Goal: Navigation & Orientation: Find specific page/section

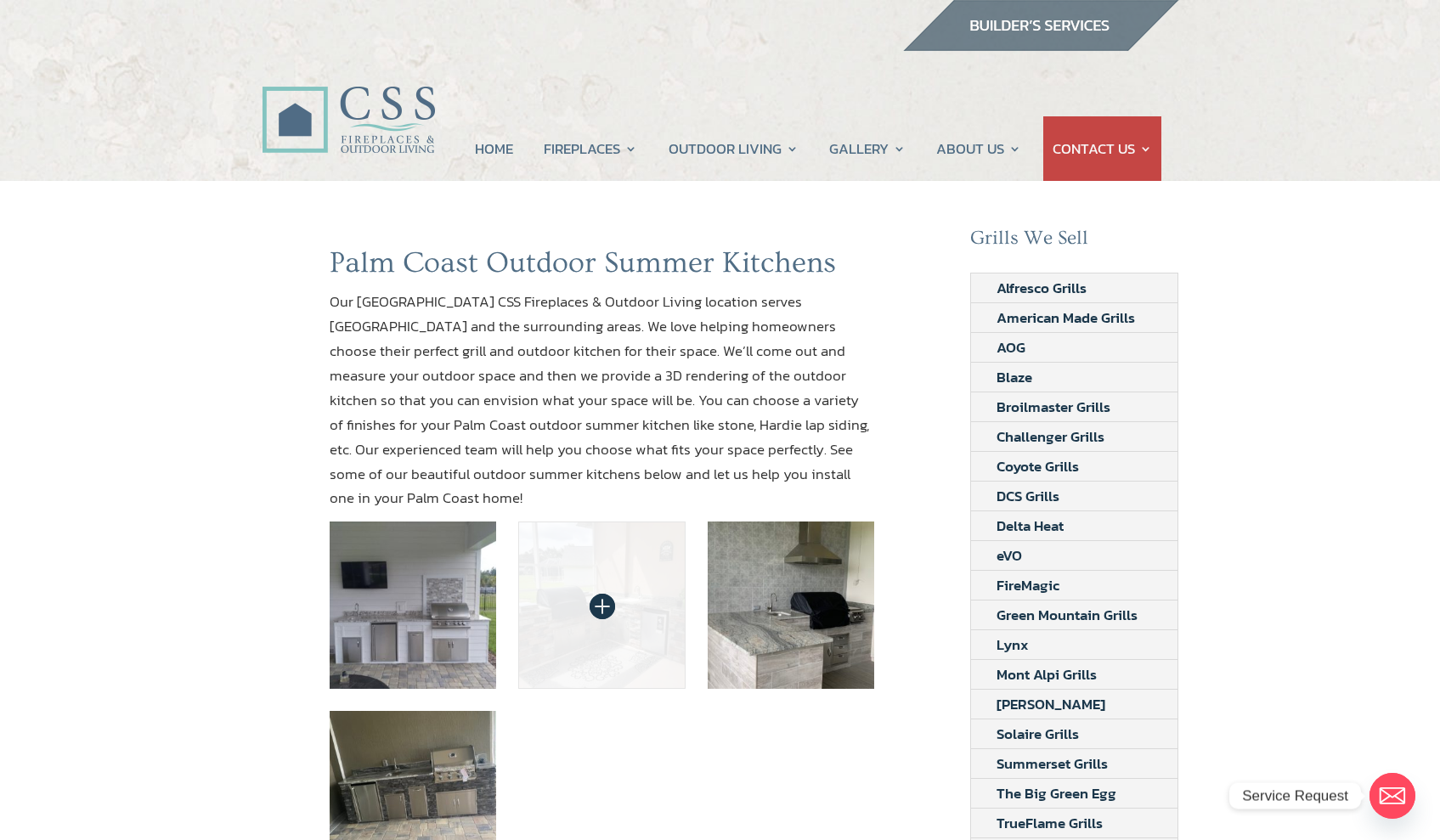
click at [628, 622] on img at bounding box center [602, 605] width 168 height 168
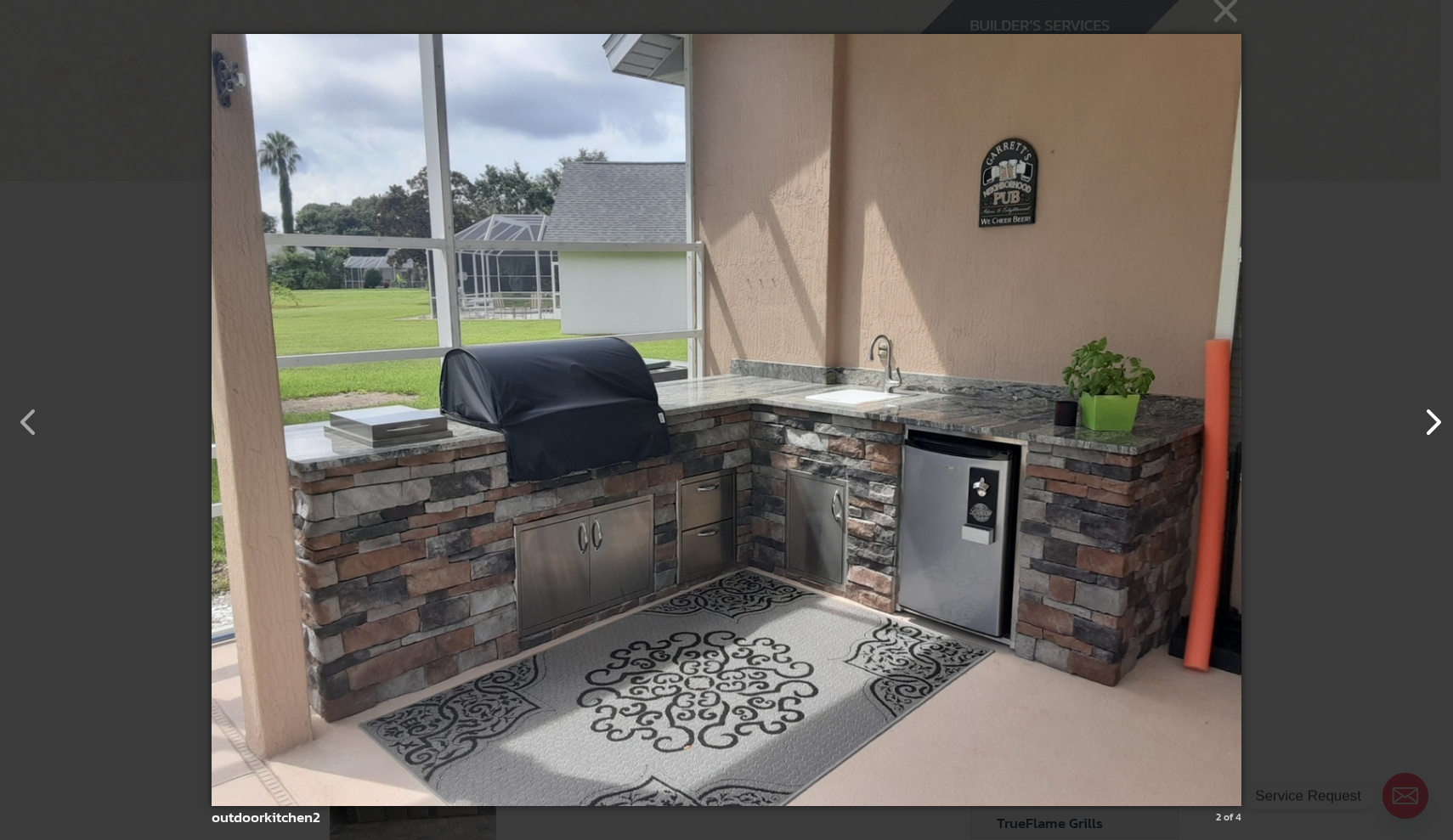
click at [1435, 426] on button "button" at bounding box center [1424, 414] width 41 height 41
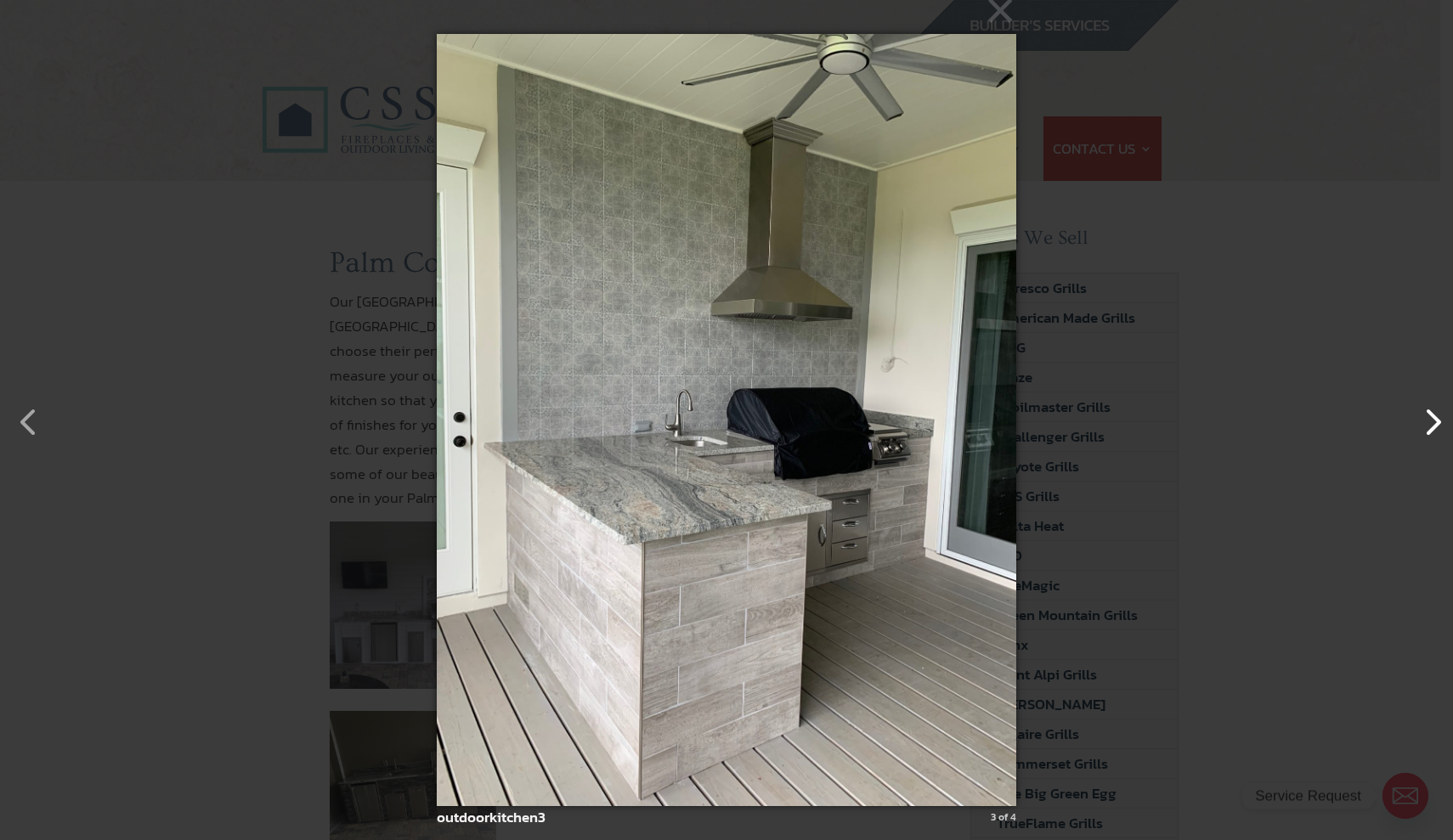
click at [1436, 427] on button "button" at bounding box center [1424, 414] width 41 height 41
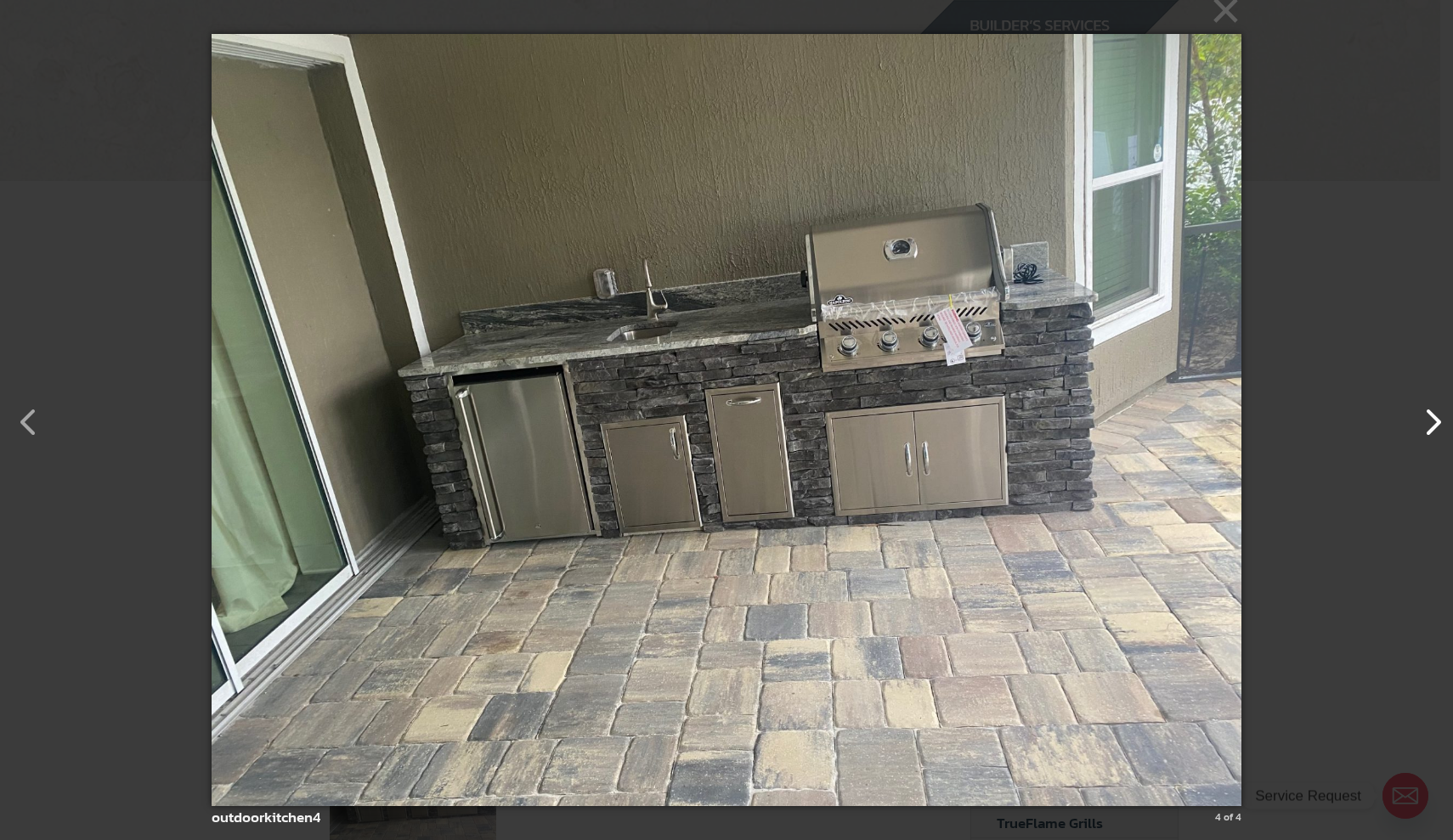
click at [1436, 428] on button "button" at bounding box center [1424, 414] width 41 height 41
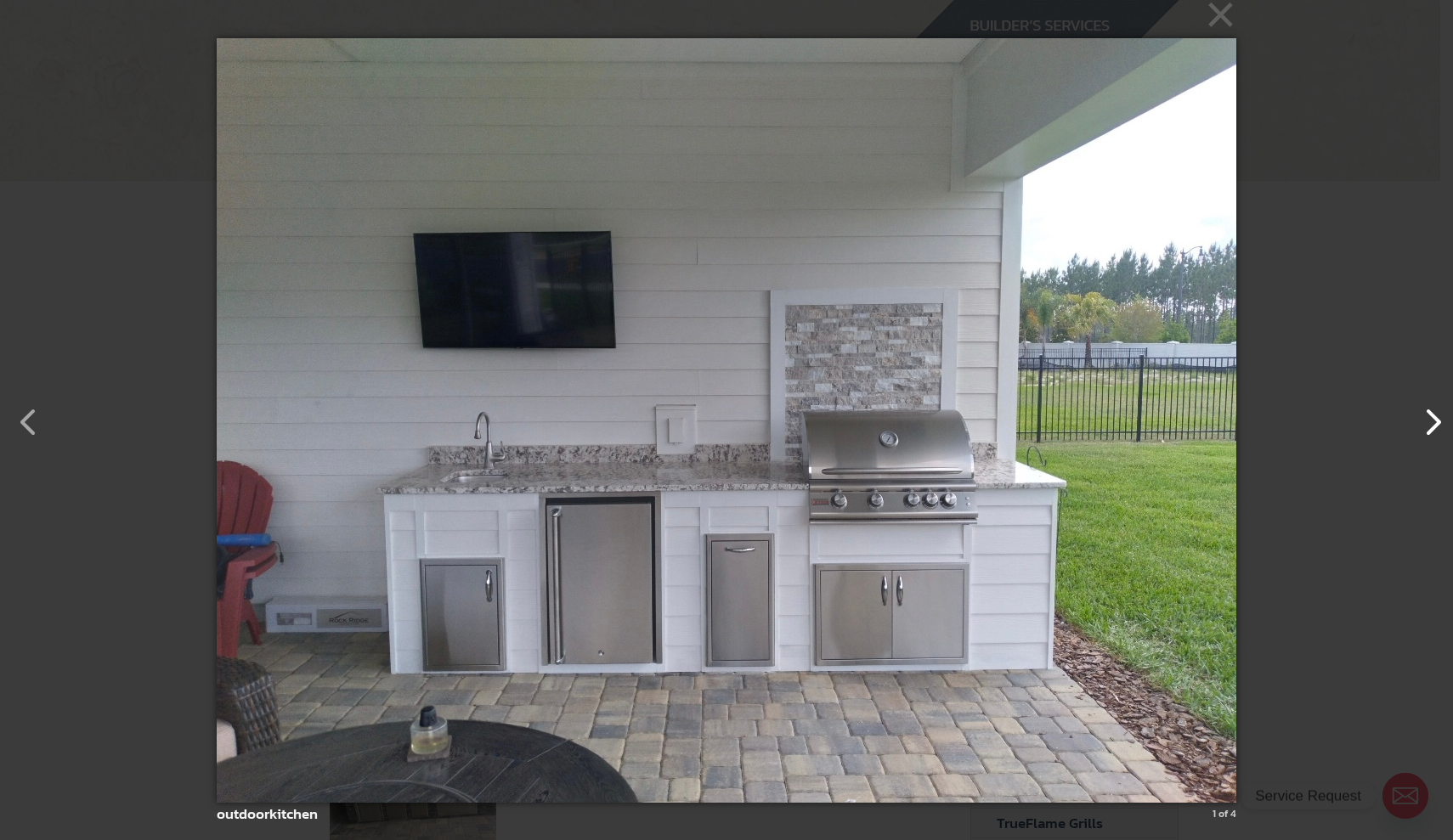
click at [1436, 429] on button "button" at bounding box center [1424, 414] width 41 height 41
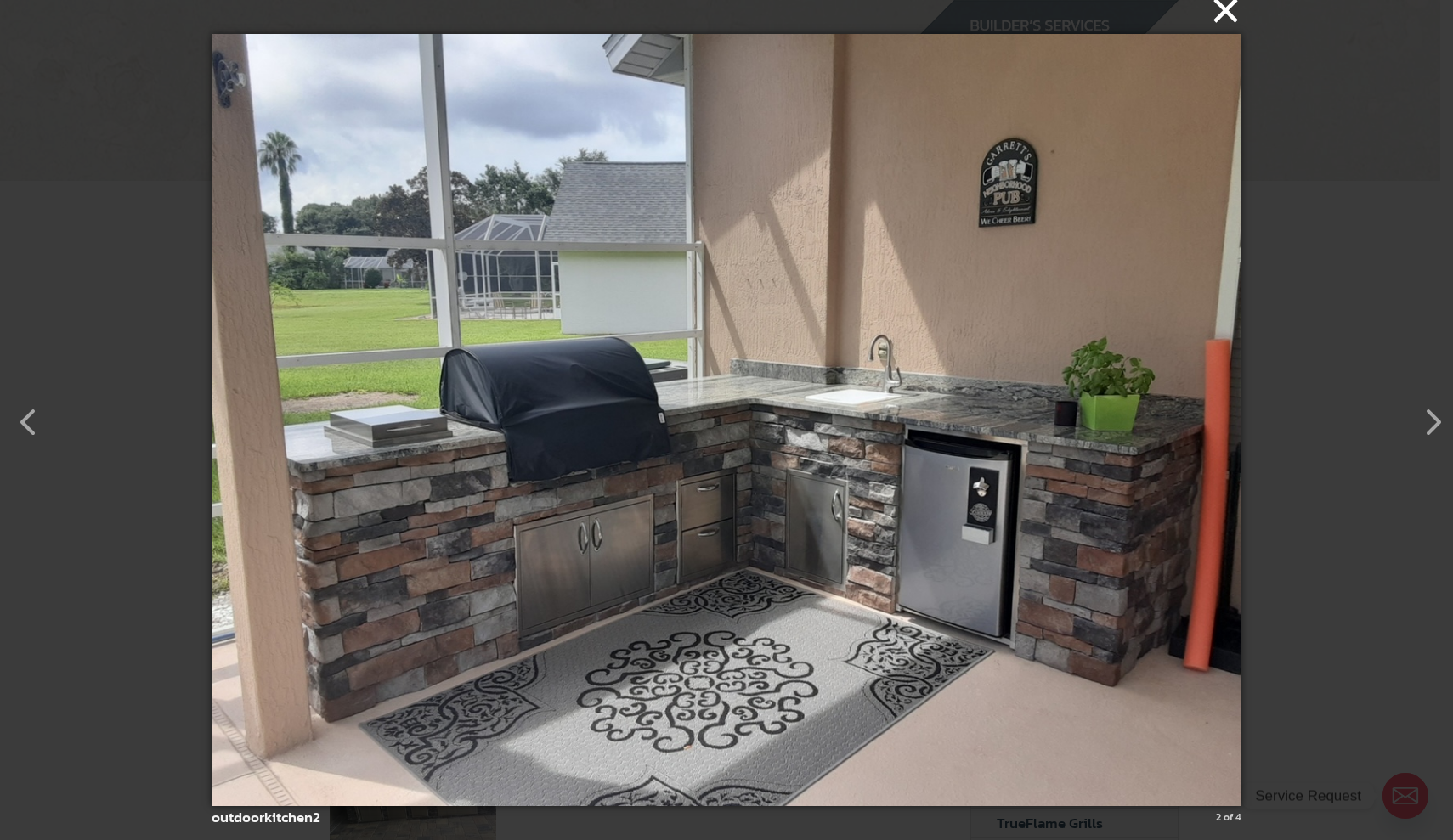
click at [1227, 16] on button "×" at bounding box center [732, 10] width 1030 height 37
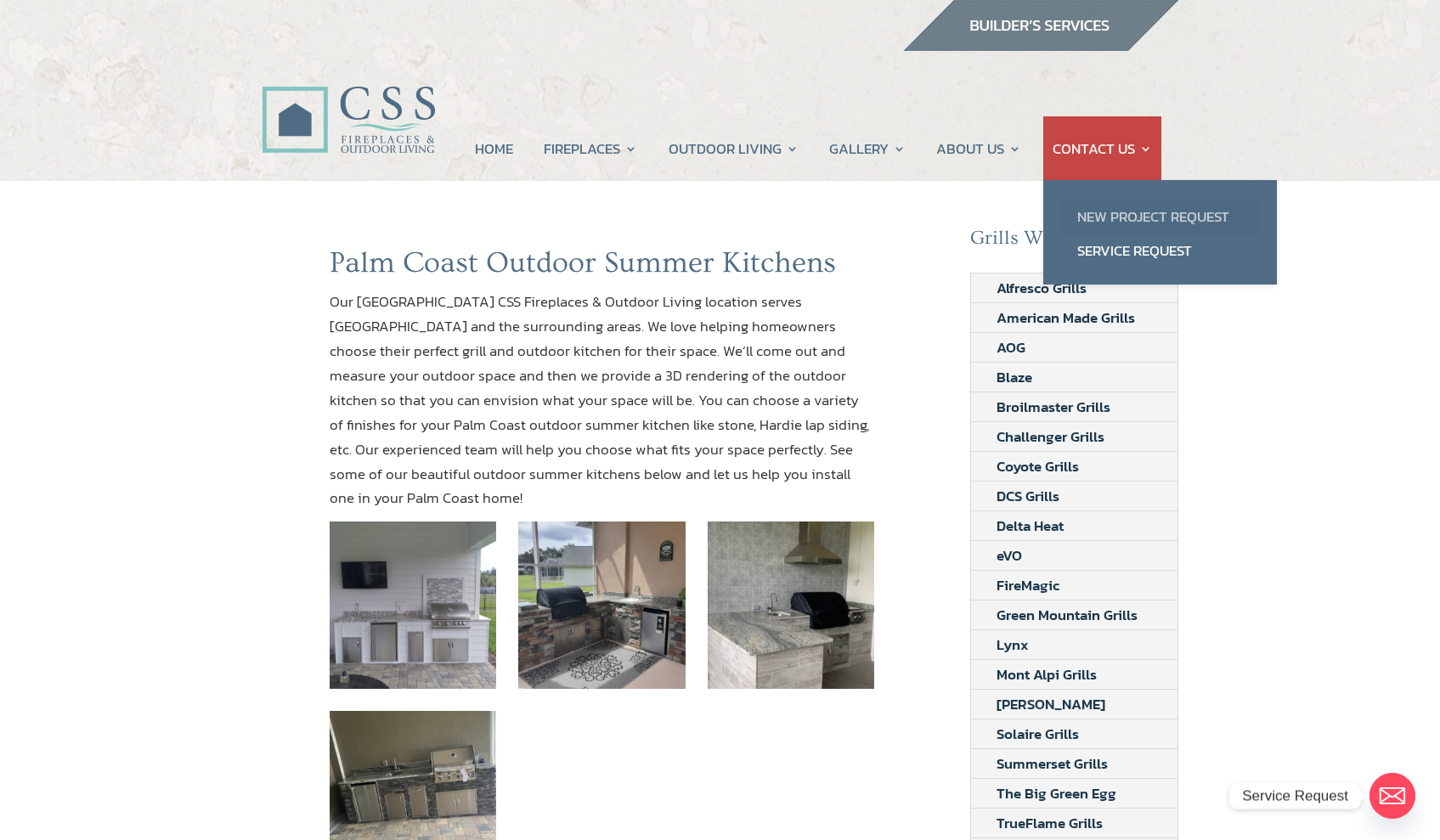
click at [1103, 223] on link "New Project Request" at bounding box center [1160, 217] width 200 height 34
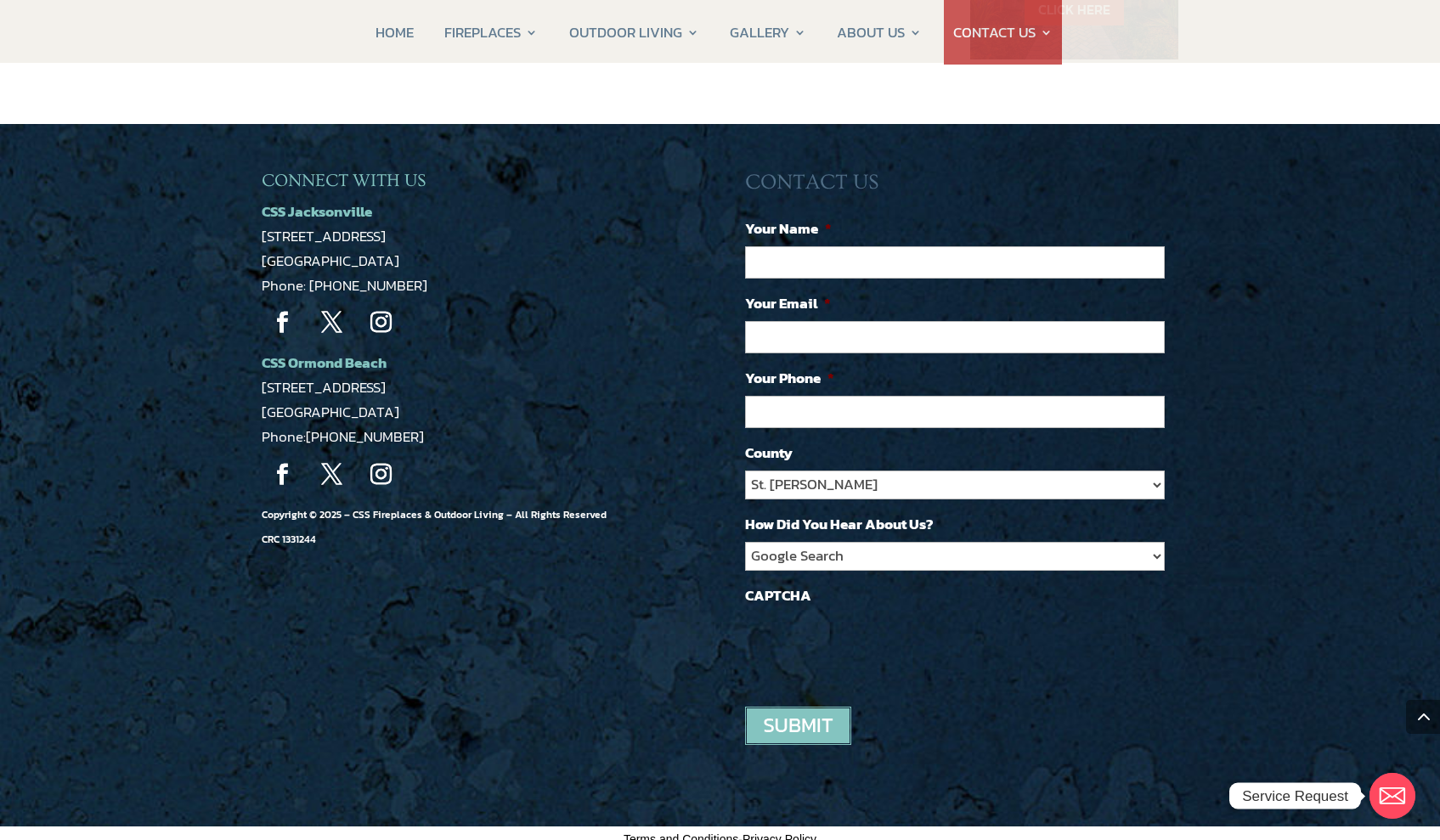
scroll to position [1418, 0]
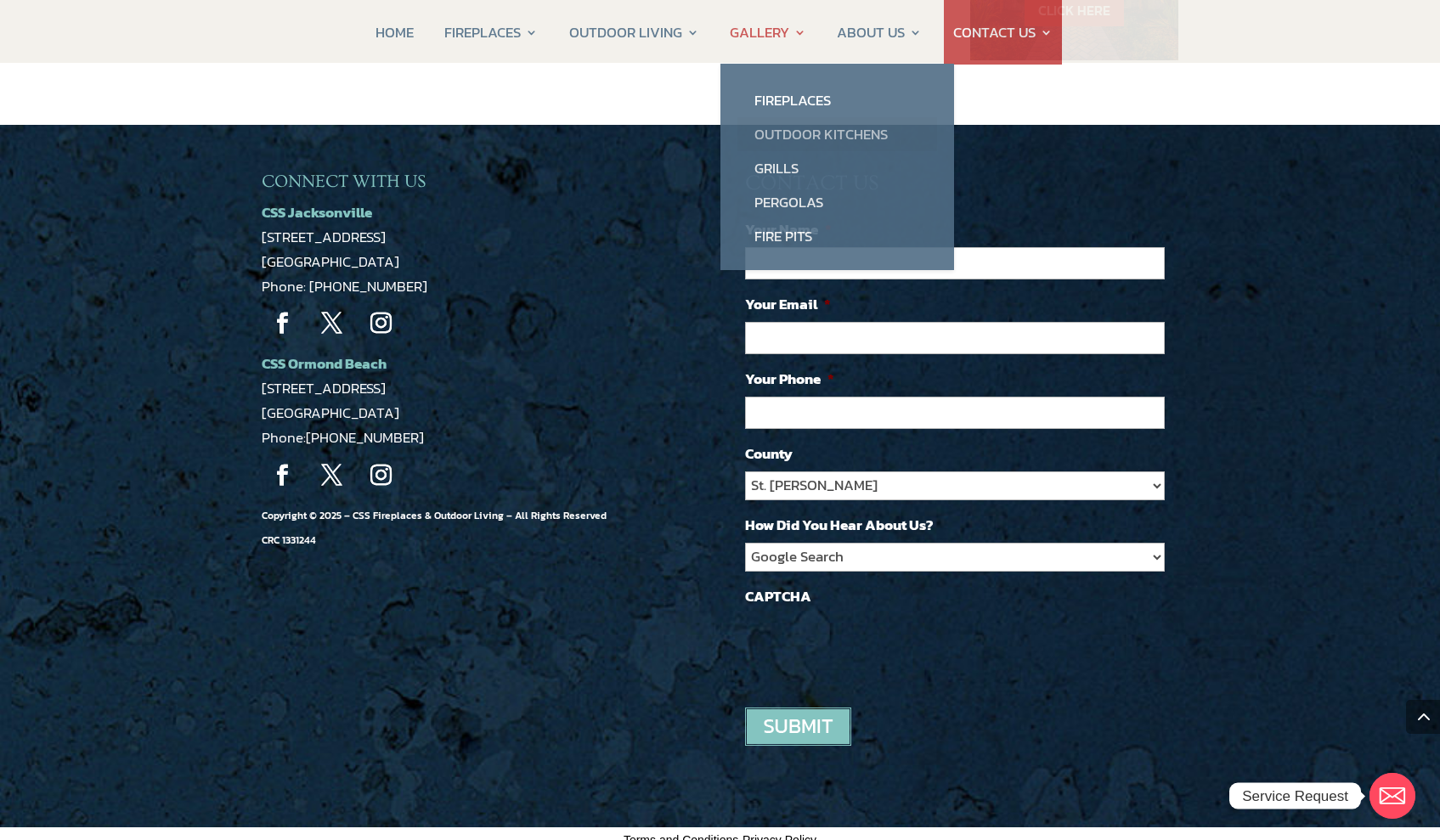
click at [789, 143] on link "Outdoor Kitchens" at bounding box center [837, 134] width 200 height 34
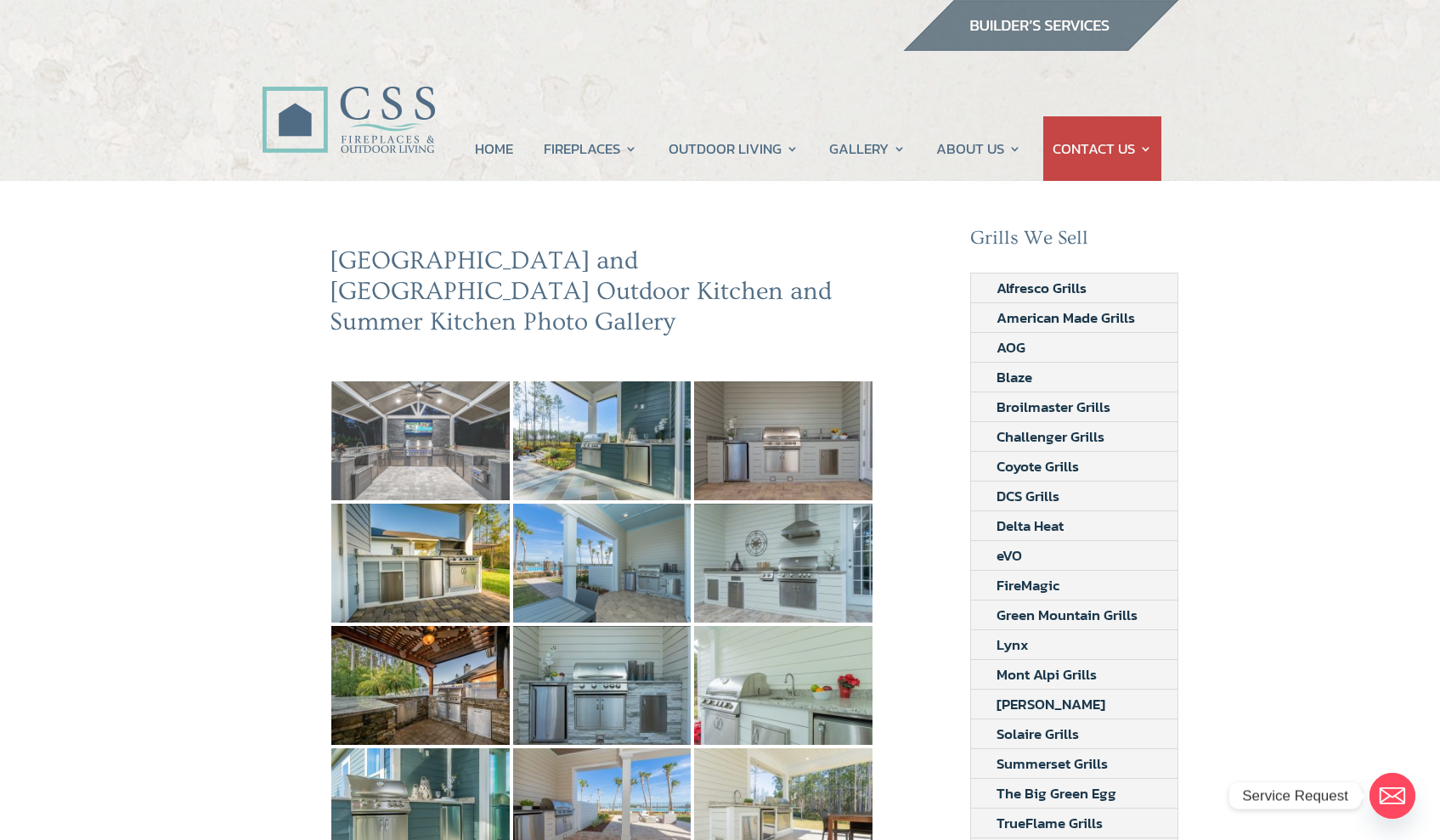
click at [433, 405] on img at bounding box center [420, 441] width 179 height 119
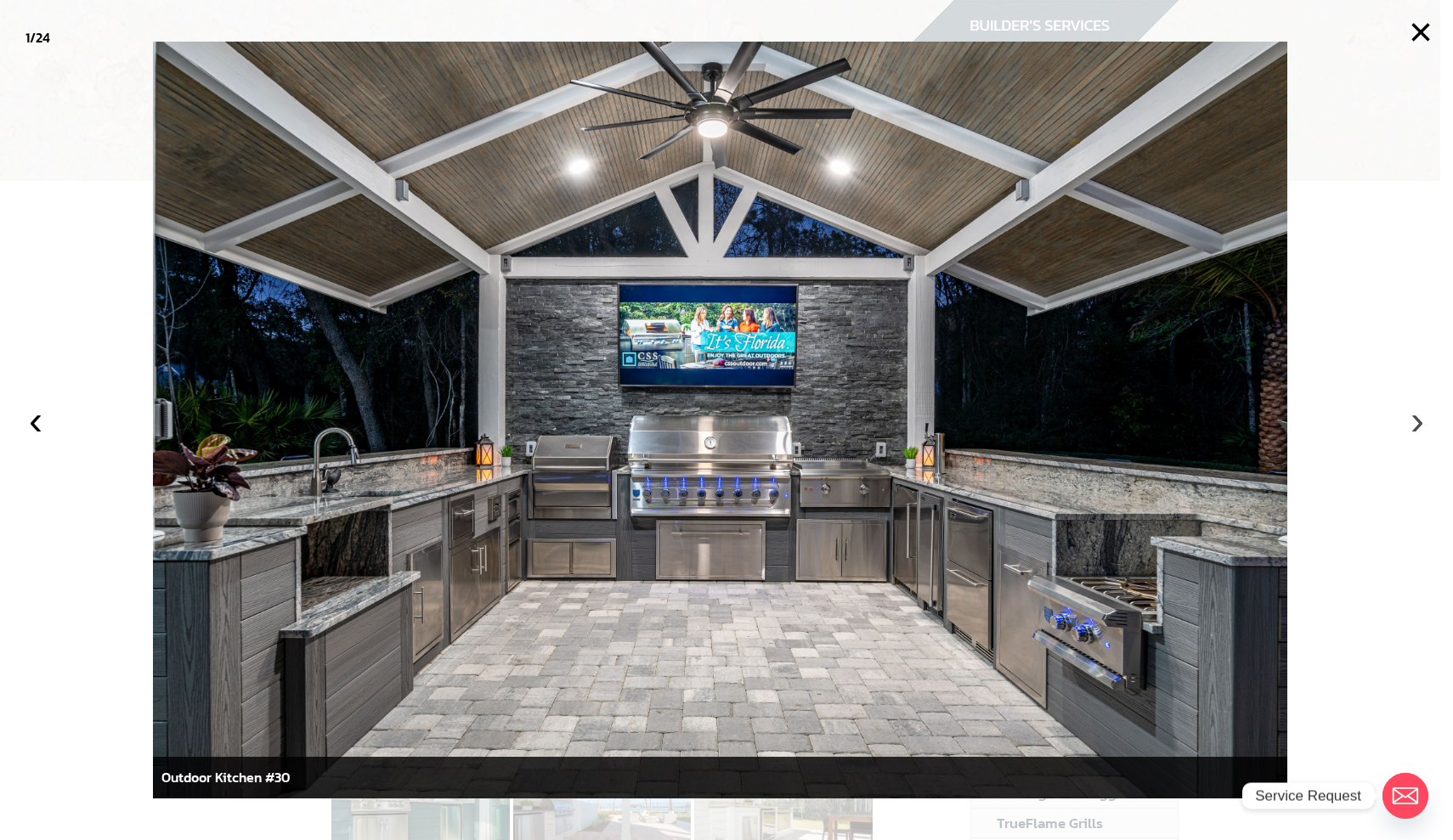
click at [1412, 423] on button "›" at bounding box center [1417, 420] width 37 height 37
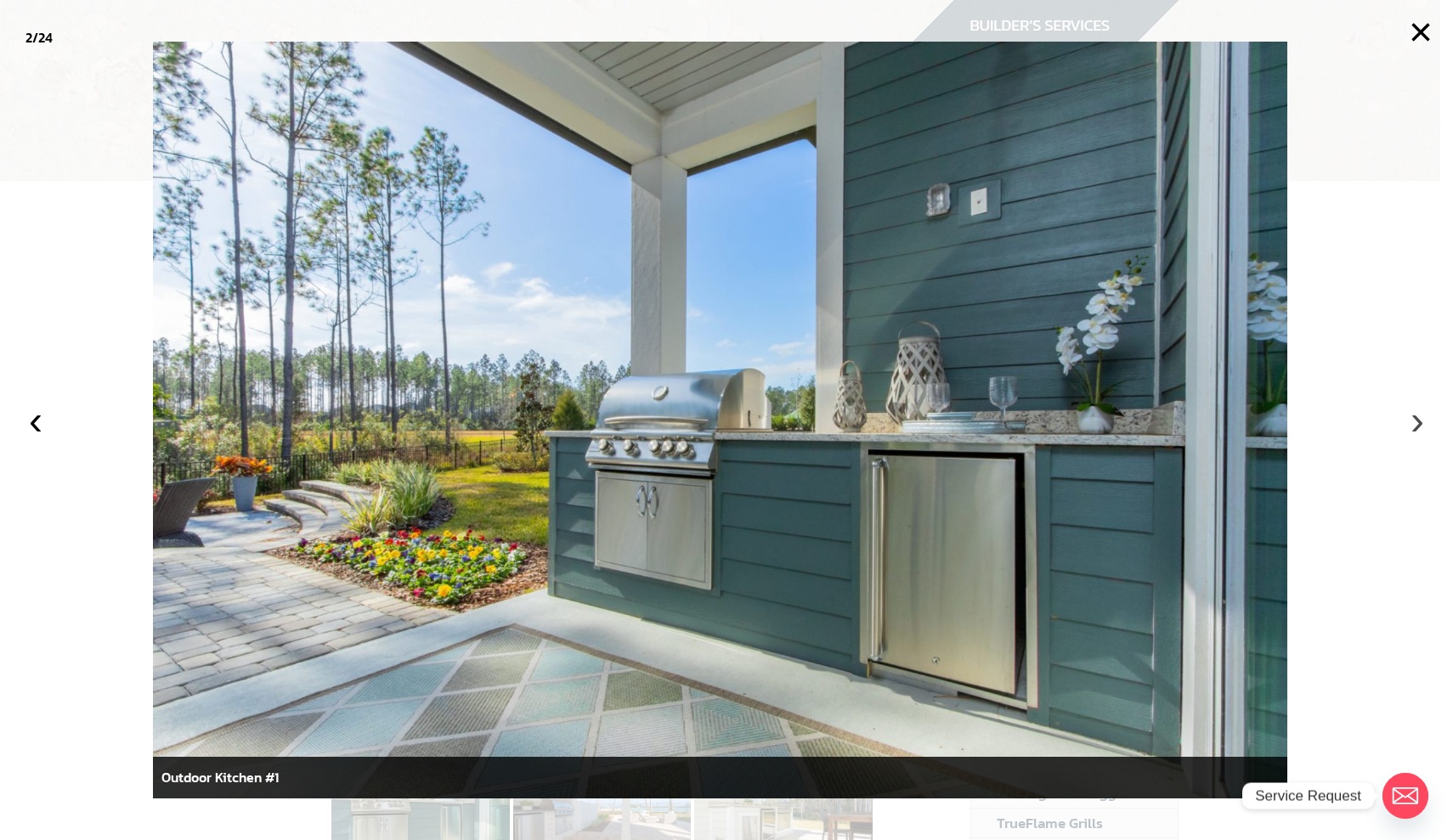
click at [1405, 417] on button "›" at bounding box center [1417, 420] width 37 height 37
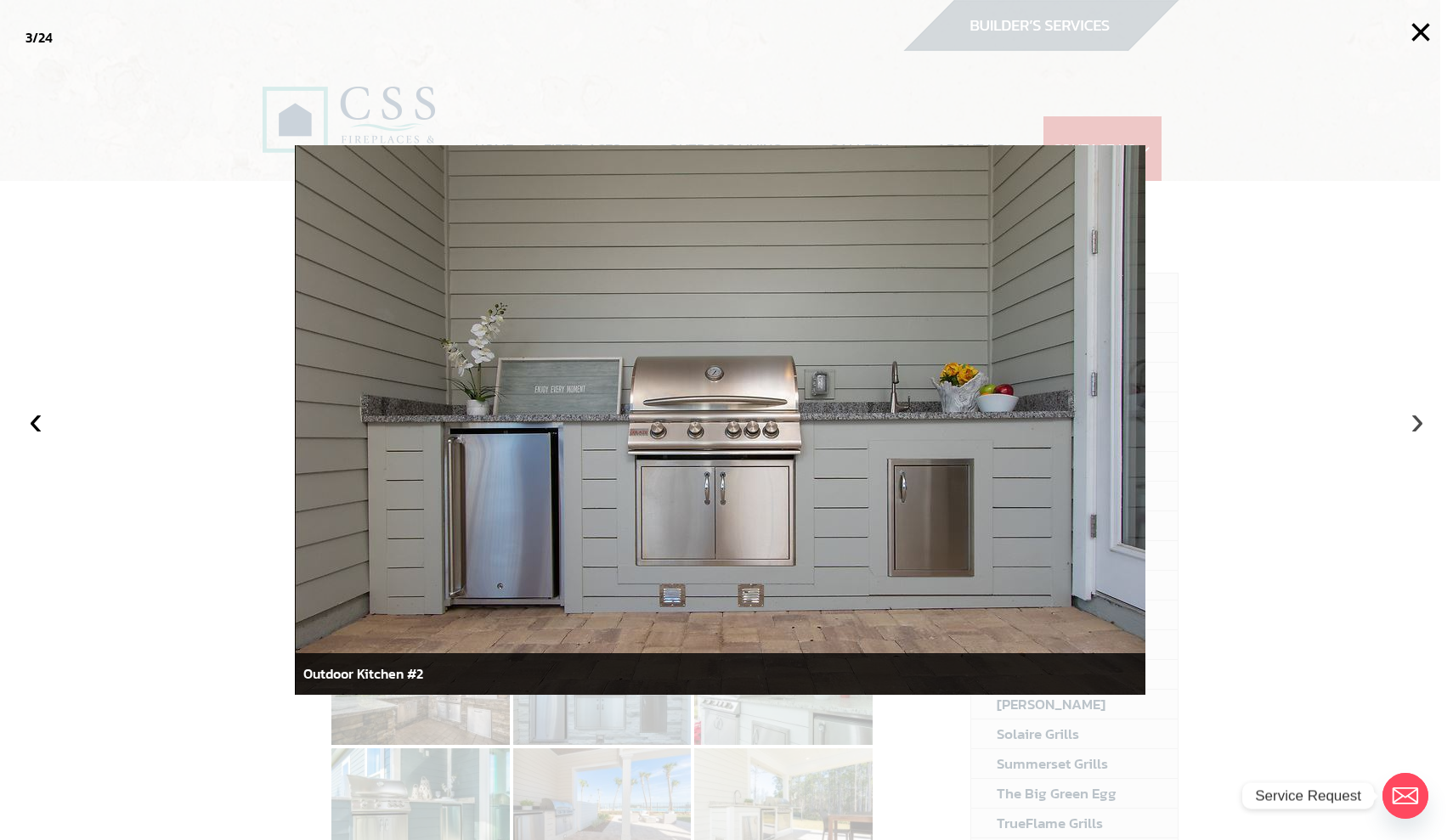
click at [1405, 418] on button "›" at bounding box center [1417, 420] width 37 height 37
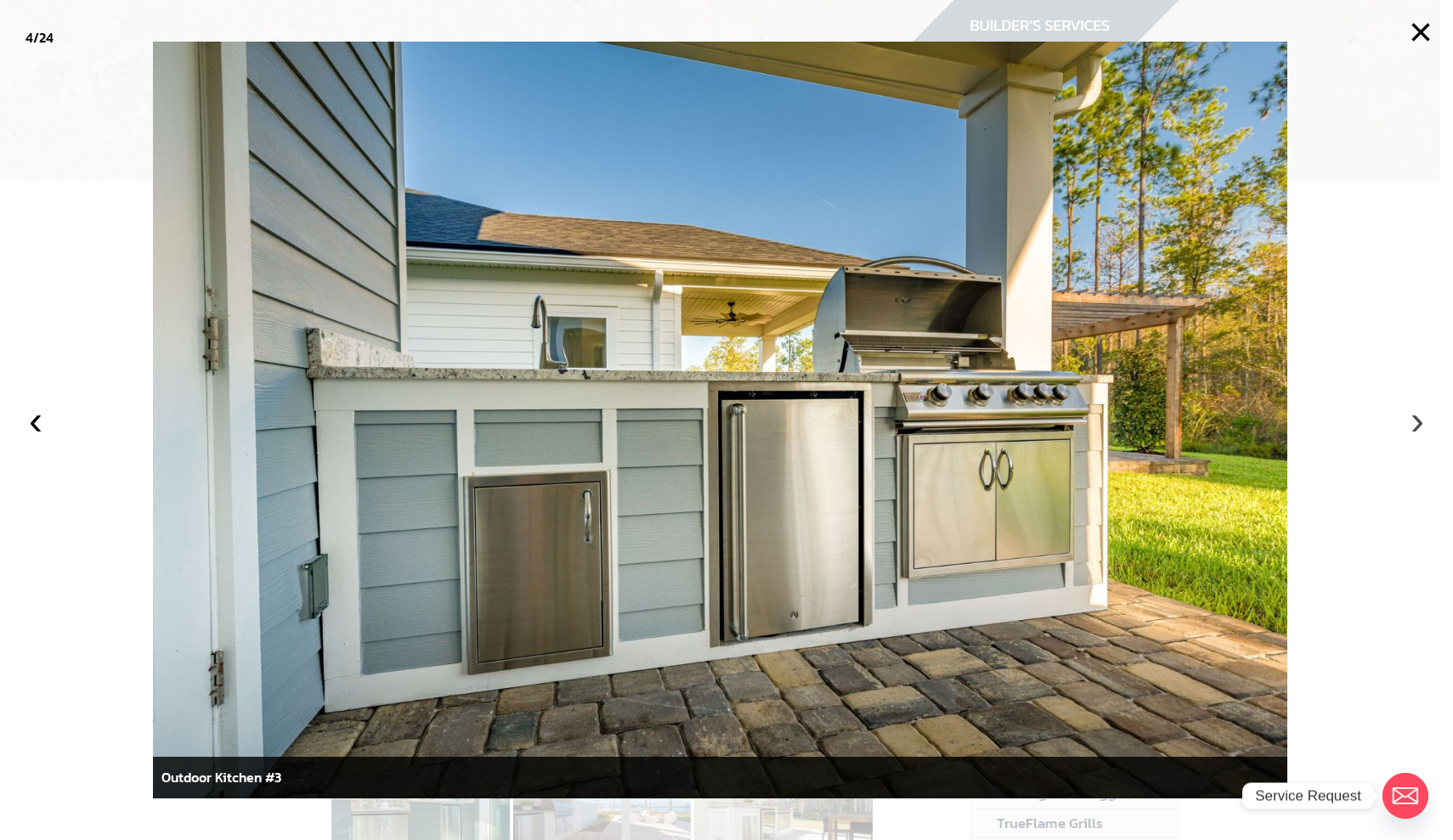
click at [1405, 417] on button "›" at bounding box center [1417, 420] width 37 height 37
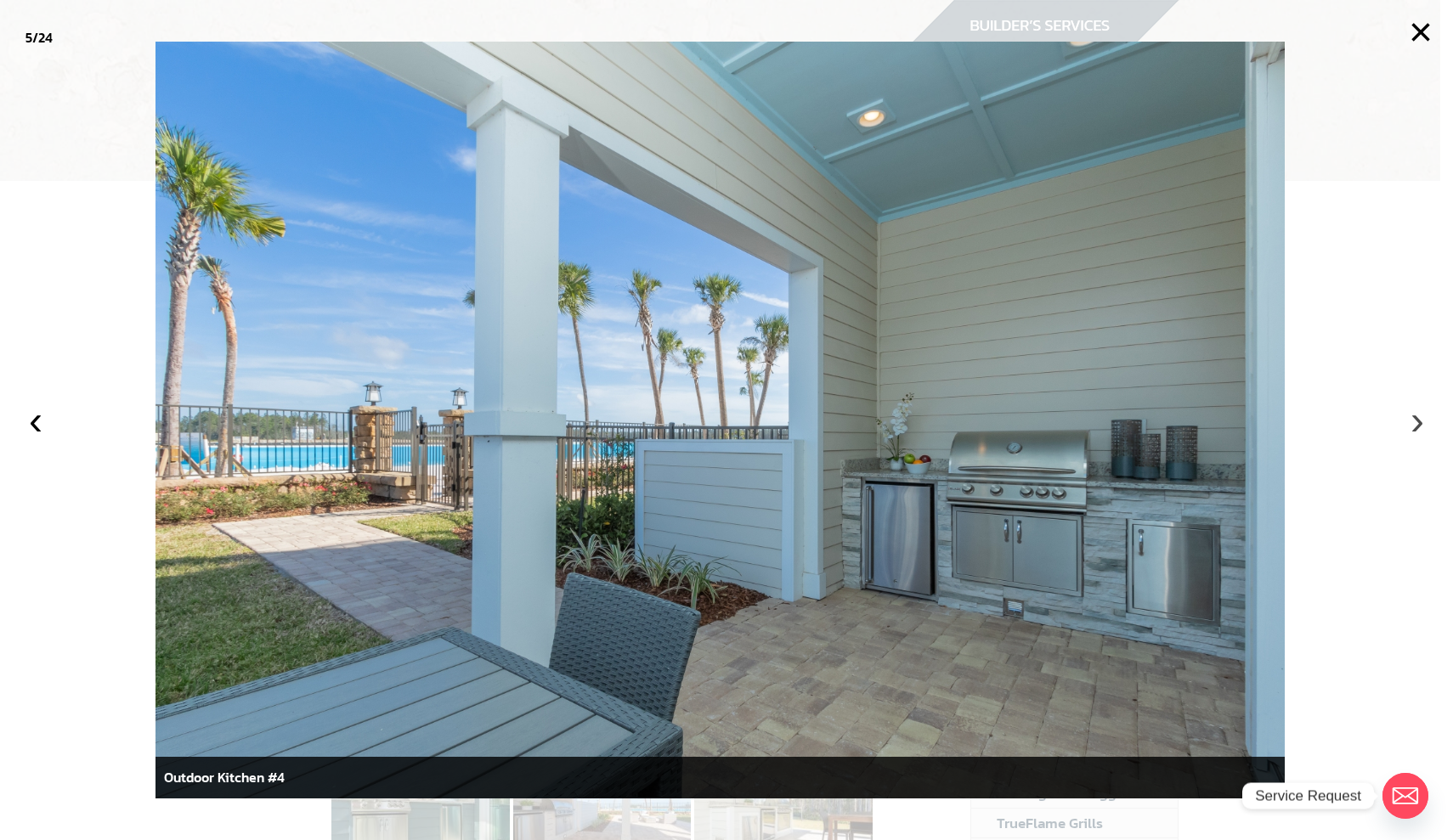
click at [1405, 419] on button "›" at bounding box center [1417, 420] width 37 height 37
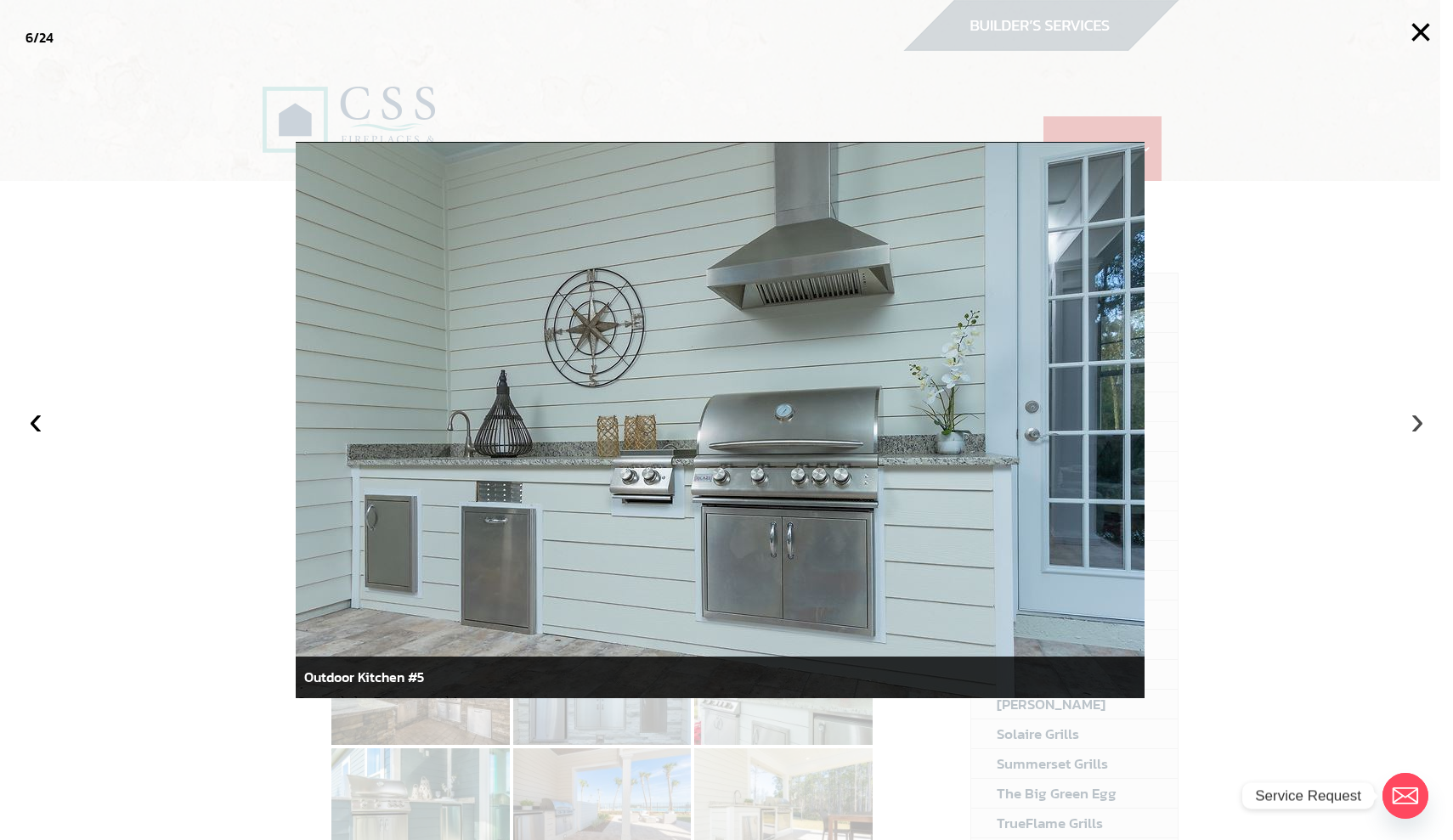
click at [1405, 419] on button "›" at bounding box center [1417, 420] width 37 height 37
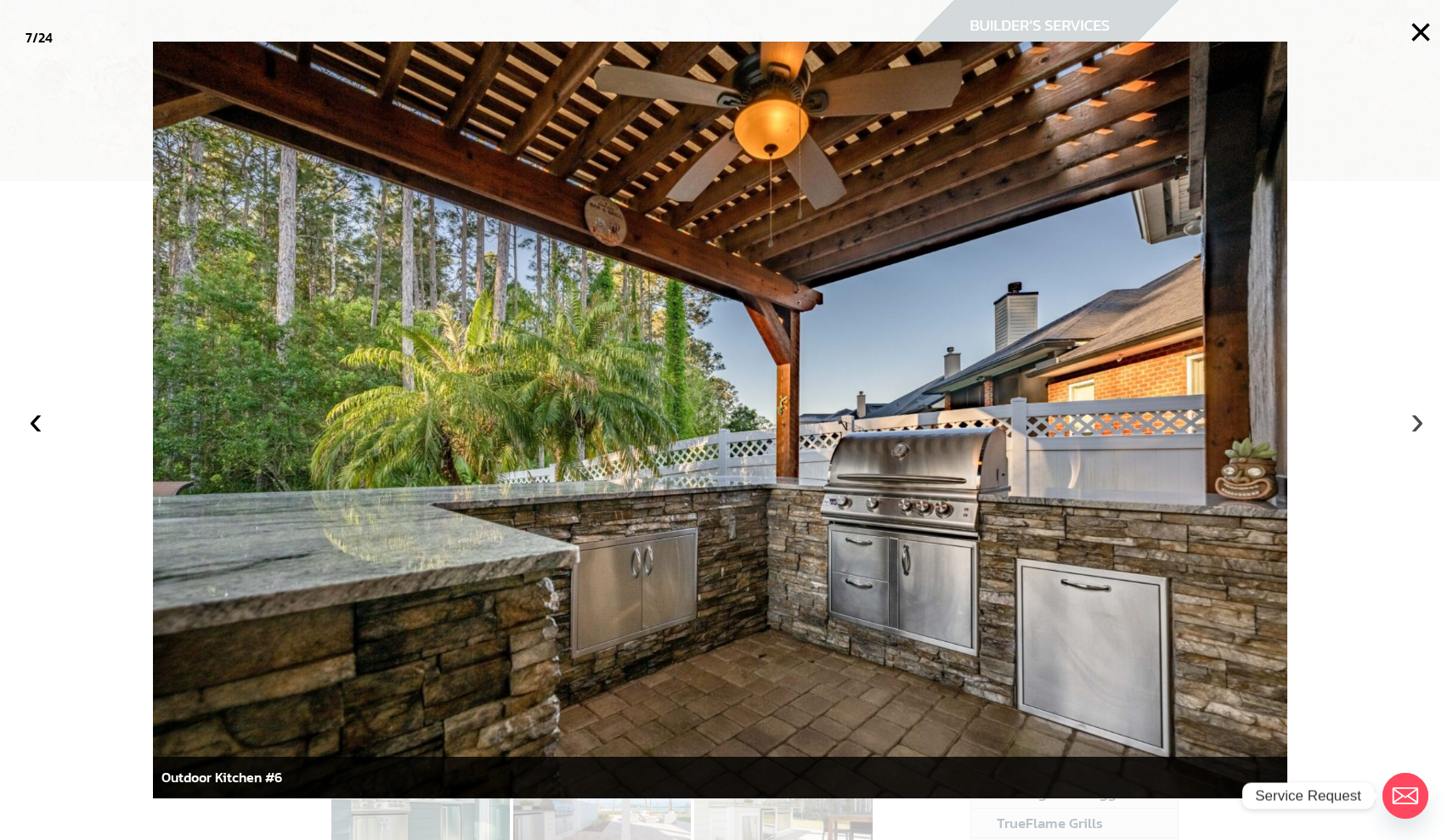
click at [1405, 419] on button "›" at bounding box center [1417, 420] width 37 height 37
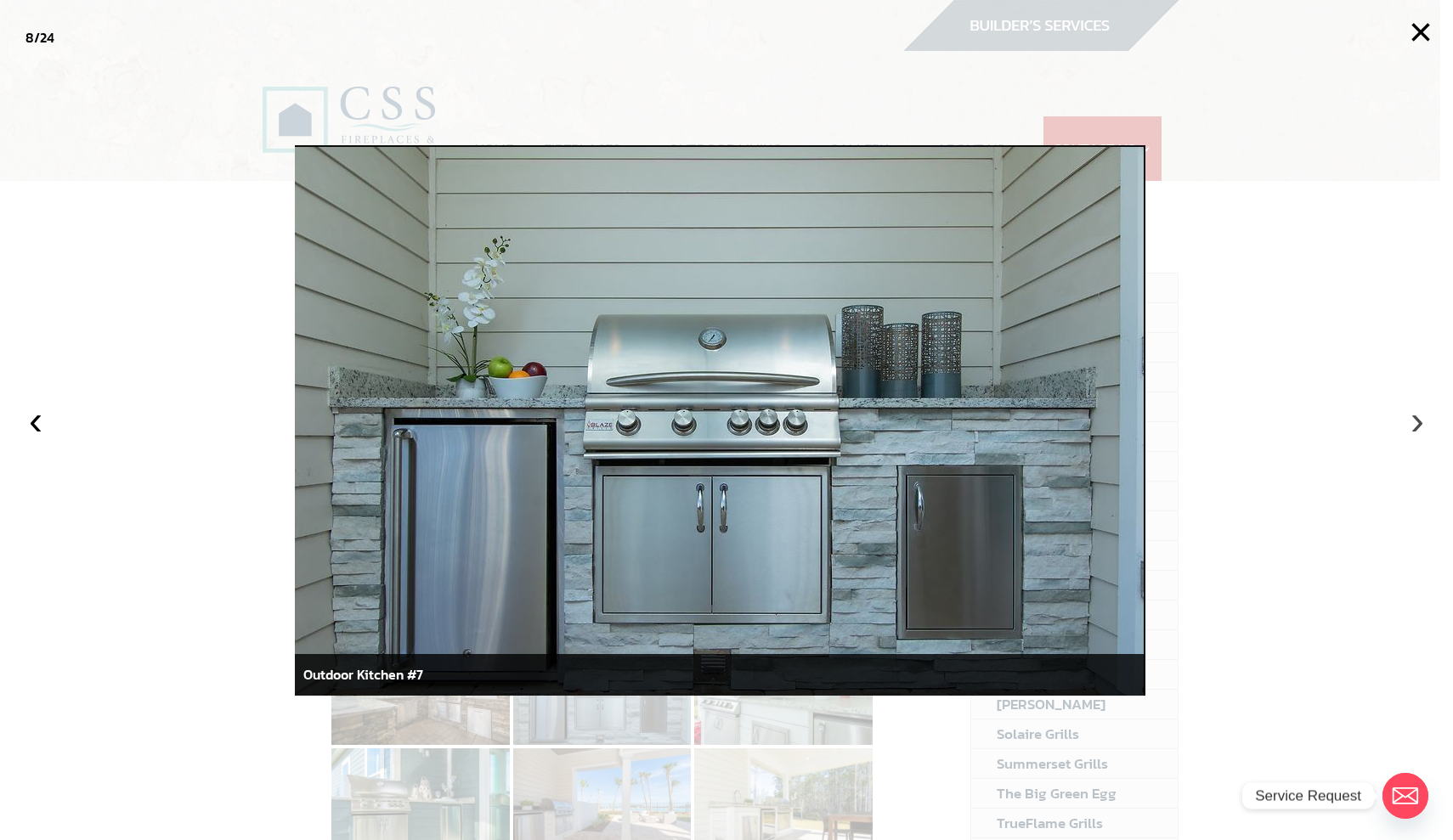
click at [1405, 419] on button "›" at bounding box center [1417, 420] width 37 height 37
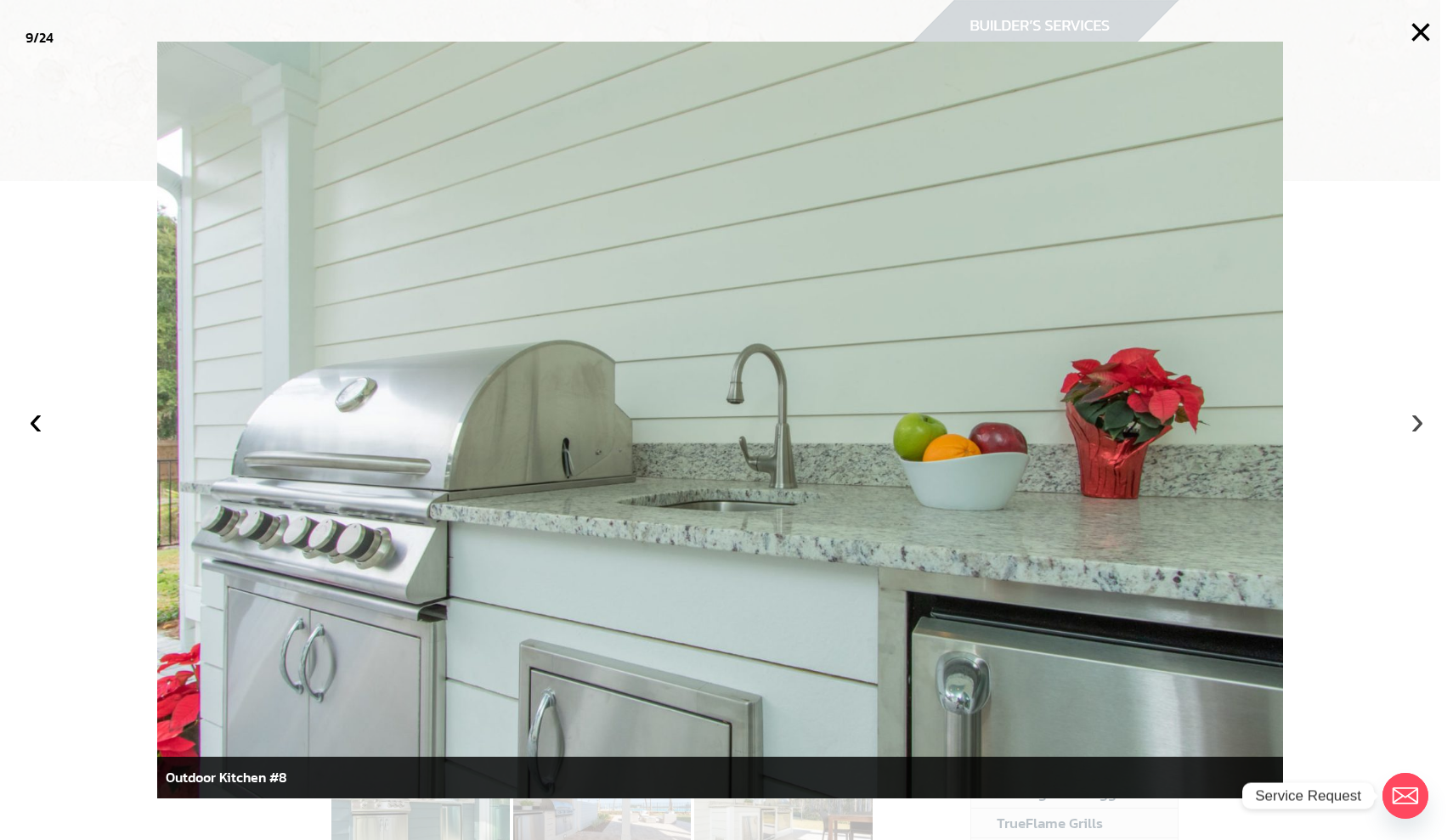
click at [1405, 420] on button "›" at bounding box center [1417, 420] width 37 height 37
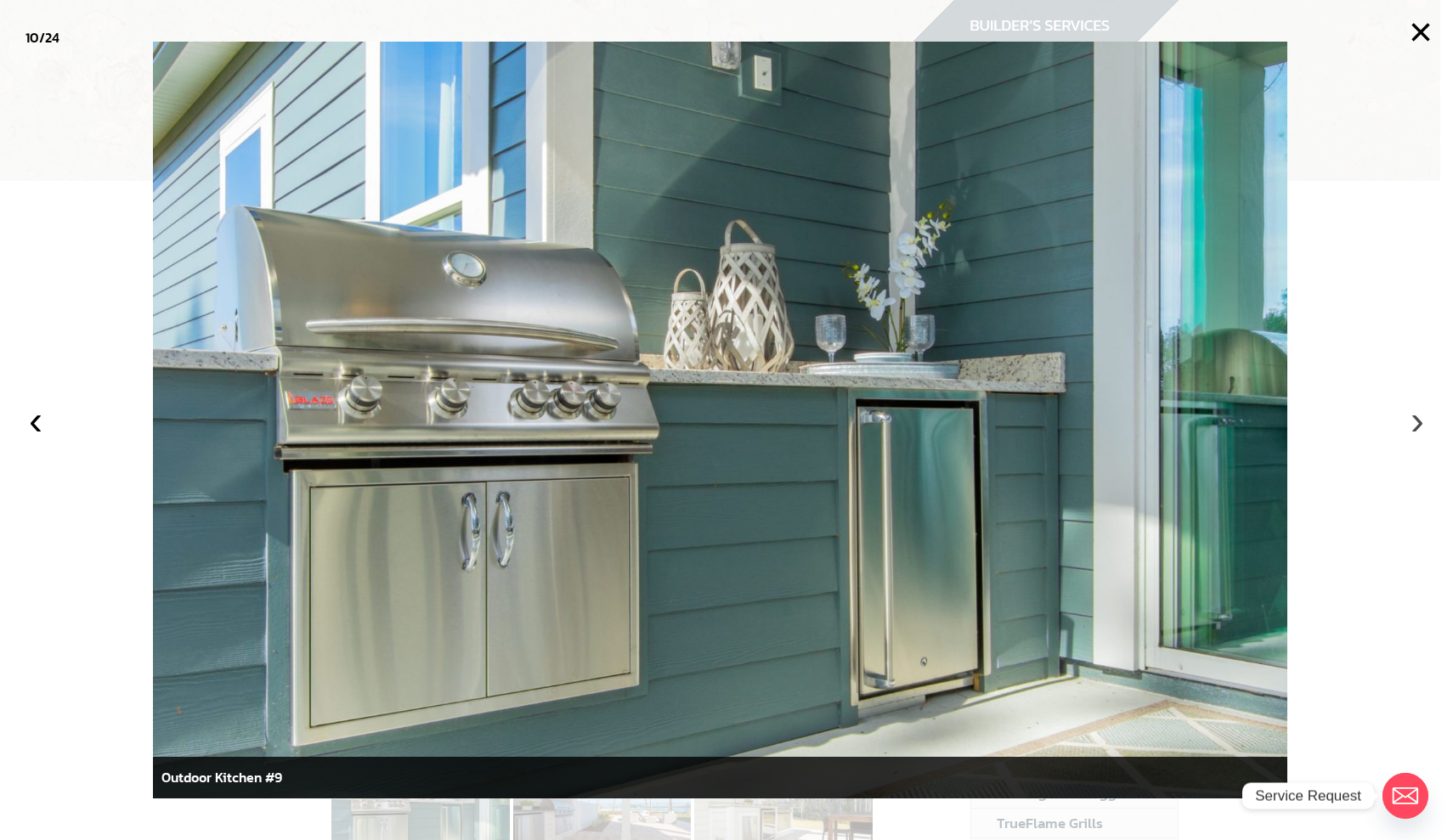
click at [1405, 420] on button "›" at bounding box center [1417, 420] width 37 height 37
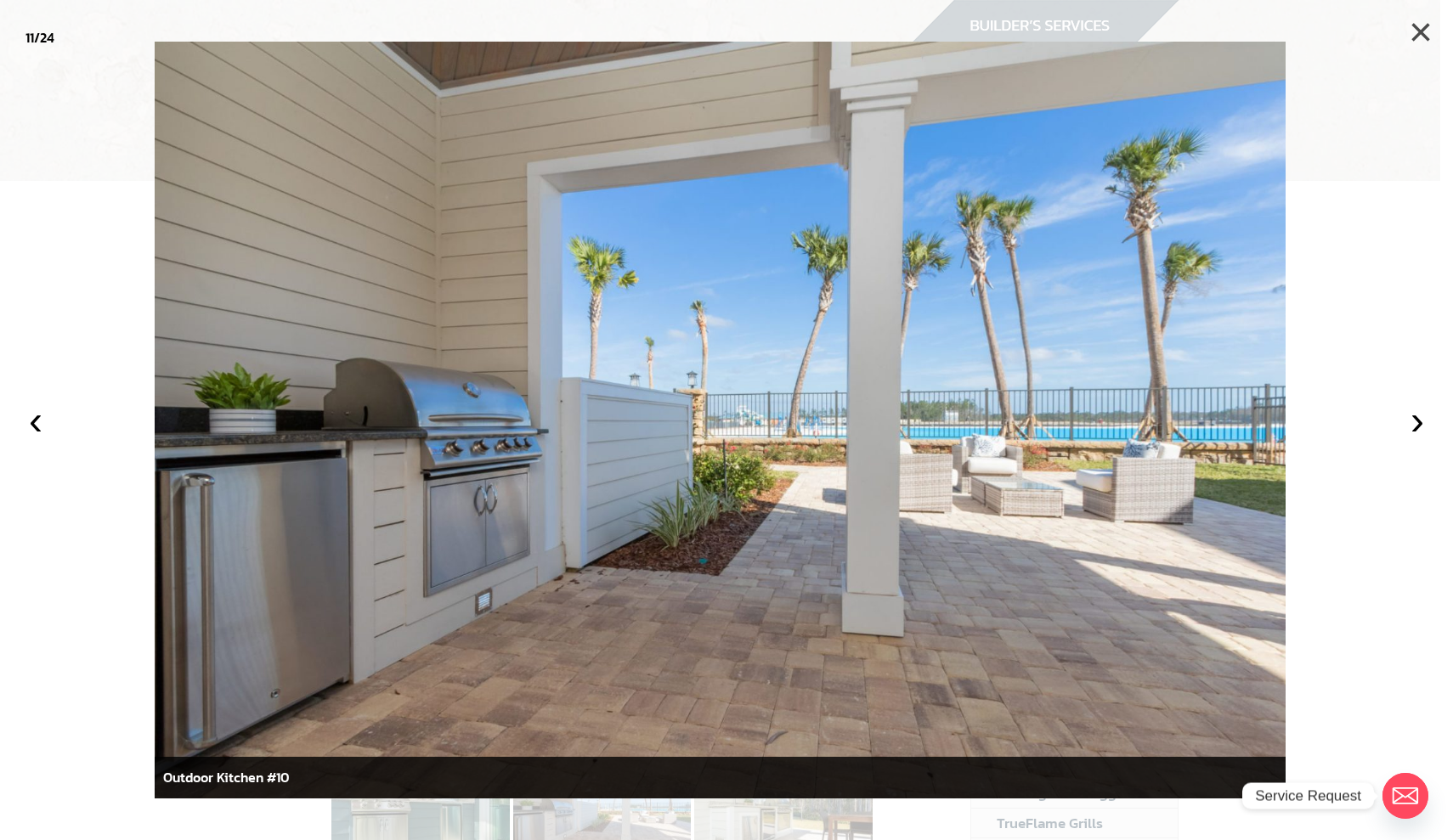
click at [1417, 31] on button "×" at bounding box center [1421, 32] width 37 height 37
